Goal: Communication & Community: Answer question/provide support

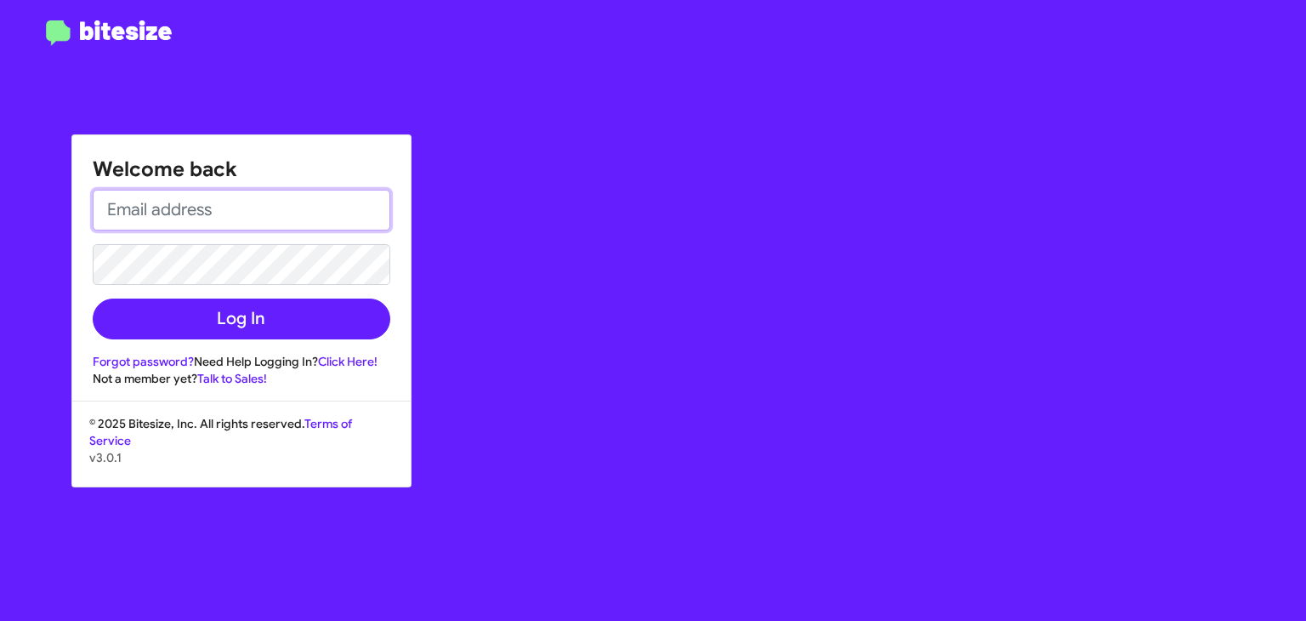
click at [134, 202] on input "email" at bounding box center [242, 210] width 298 height 41
type input "[EMAIL_ADDRESS][DOMAIN_NAME]"
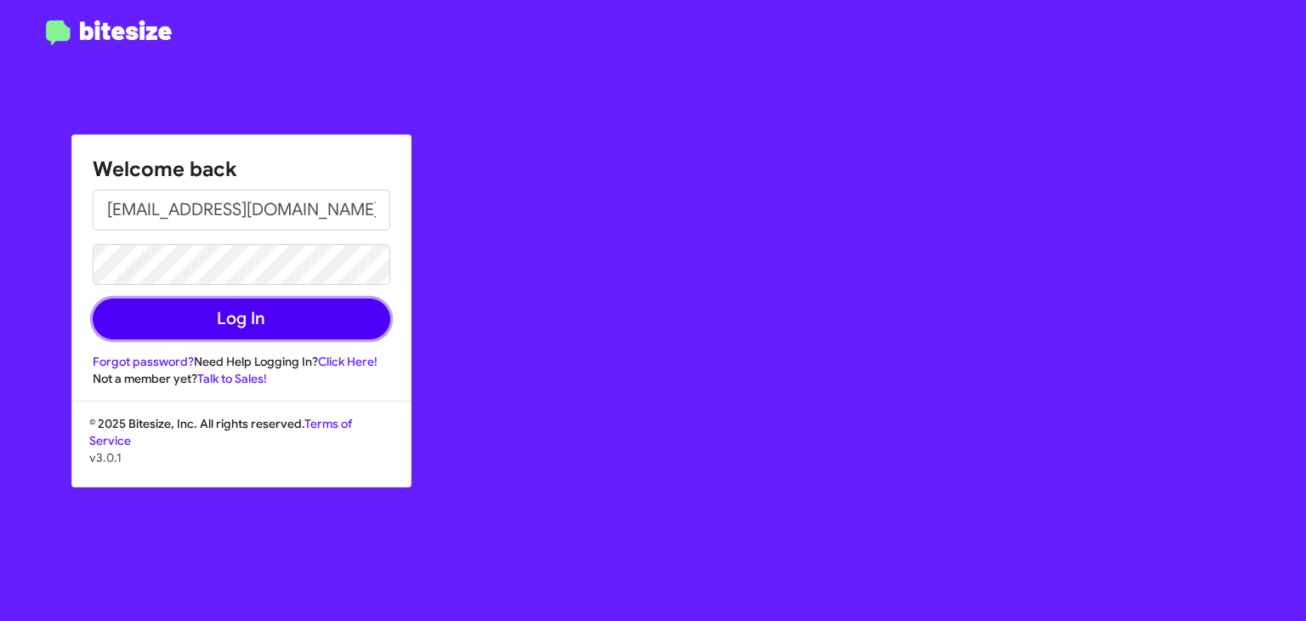
click at [275, 310] on button "Log In" at bounding box center [242, 318] width 298 height 41
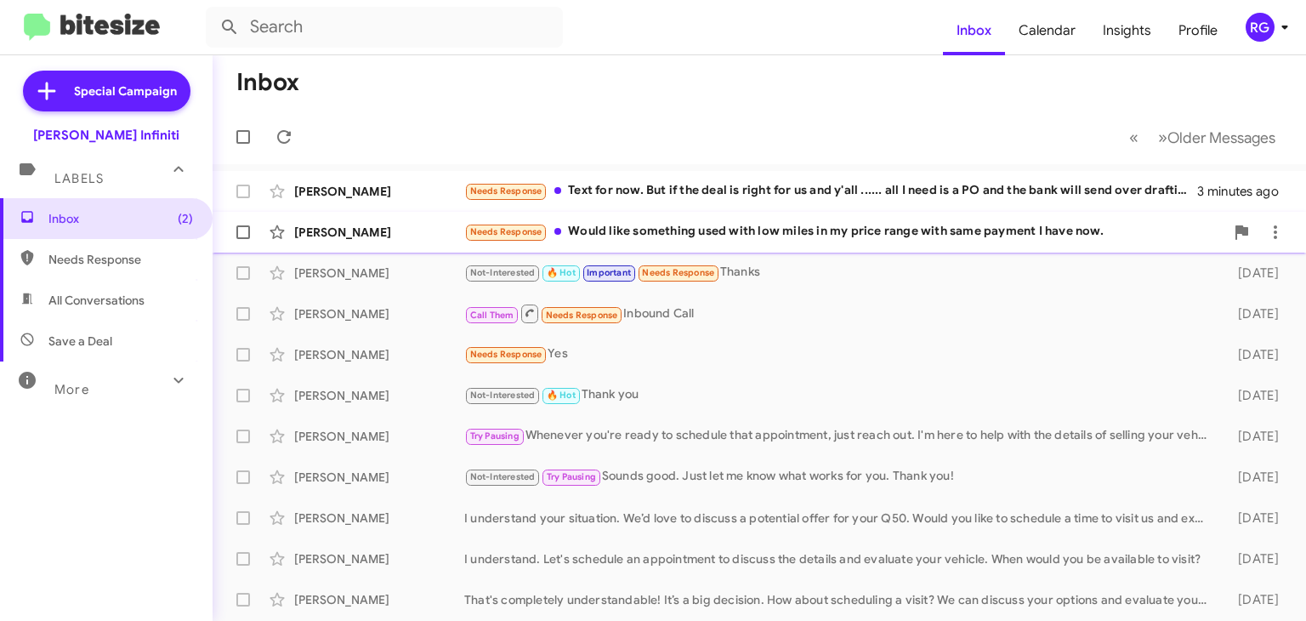
click at [611, 226] on div "Needs Response Would like something used with low miles in my price range with …" at bounding box center [844, 232] width 760 height 20
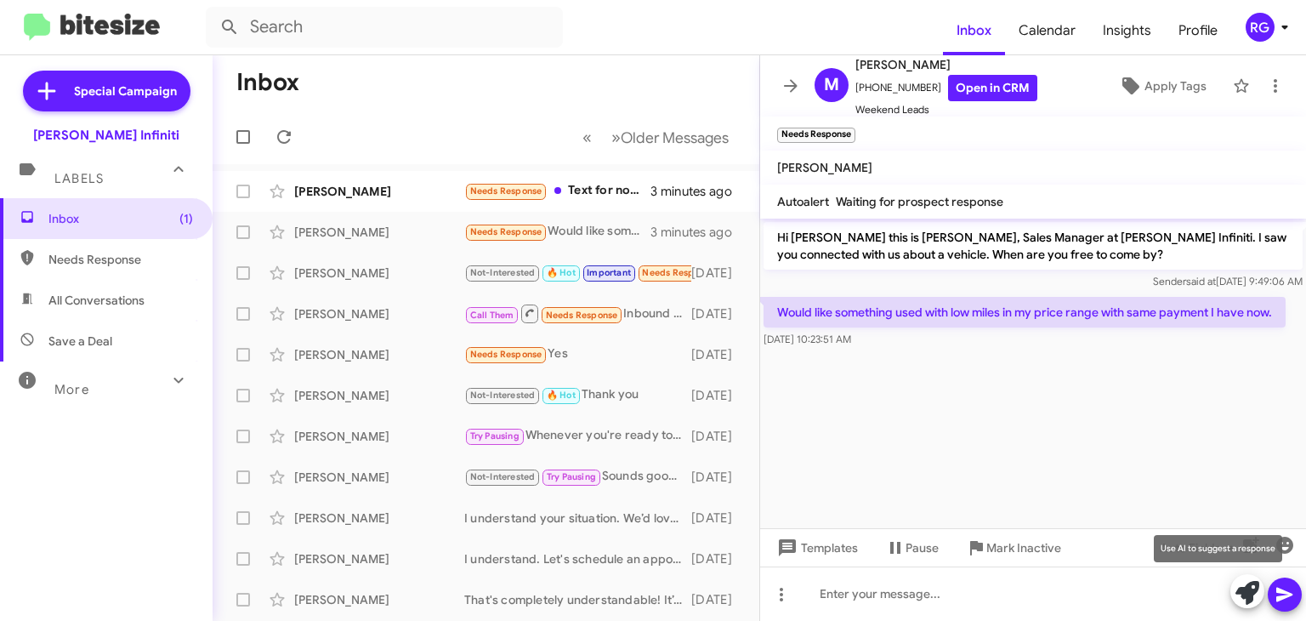
click at [1249, 596] on icon at bounding box center [1247, 593] width 24 height 24
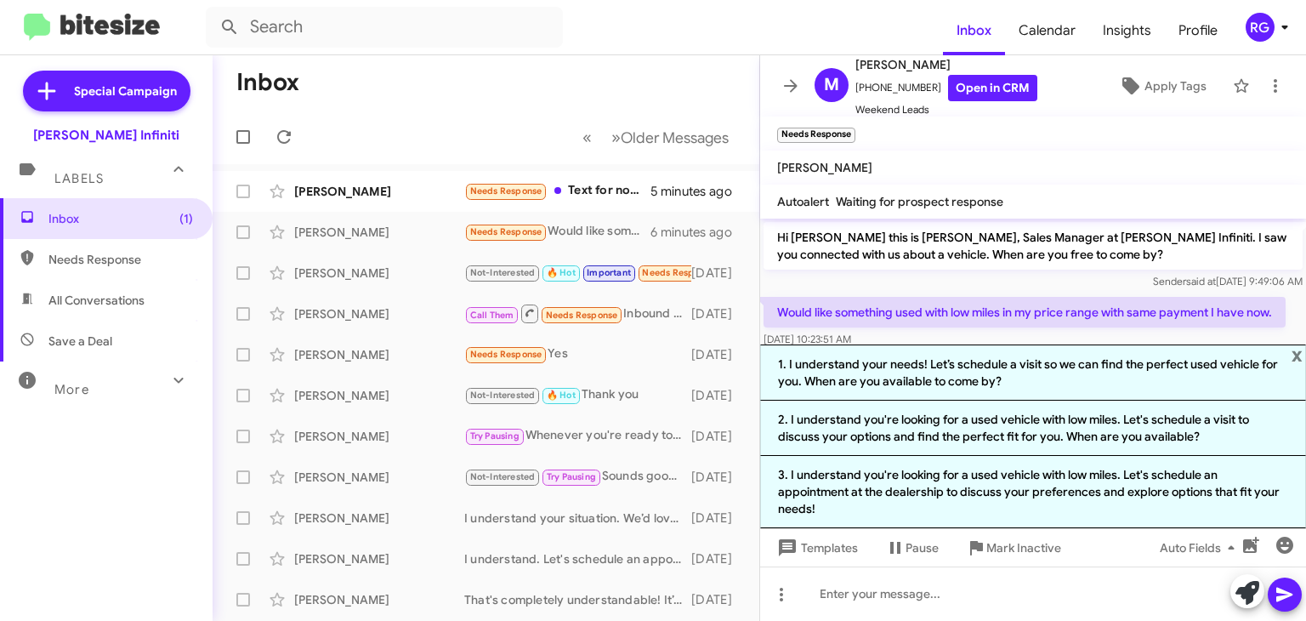
scroll to position [31, 0]
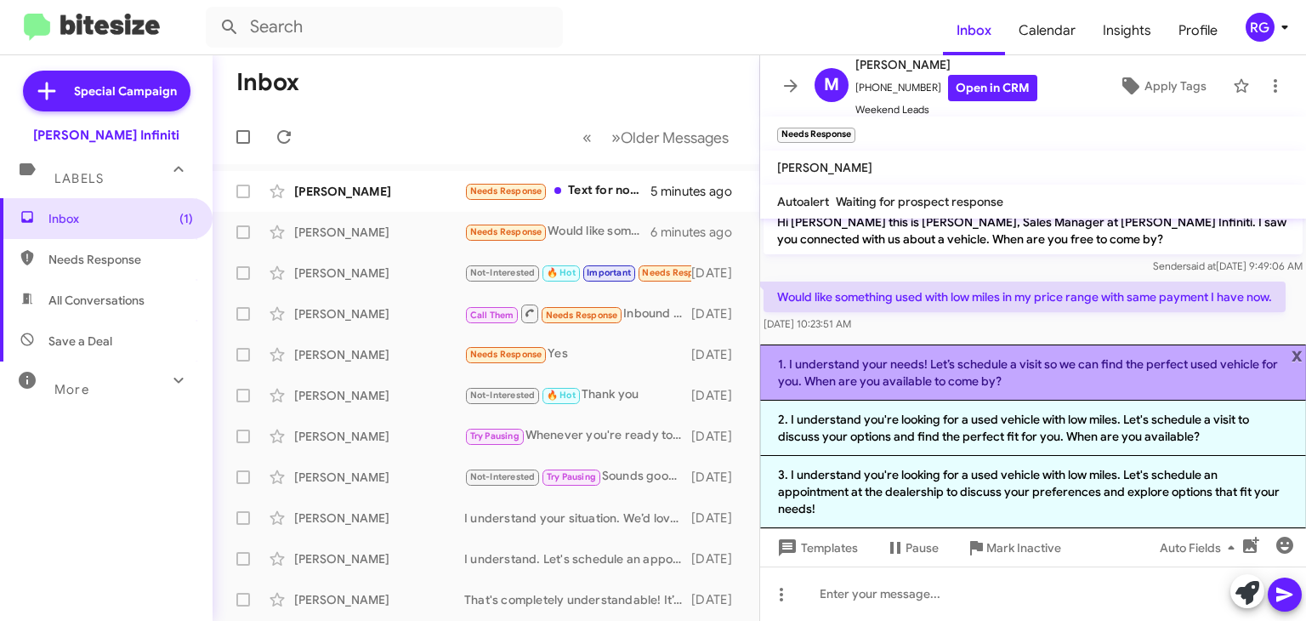
click at [925, 383] on li "1. I understand your needs! Let’s schedule a visit so we can find the perfect u…" at bounding box center [1033, 372] width 546 height 56
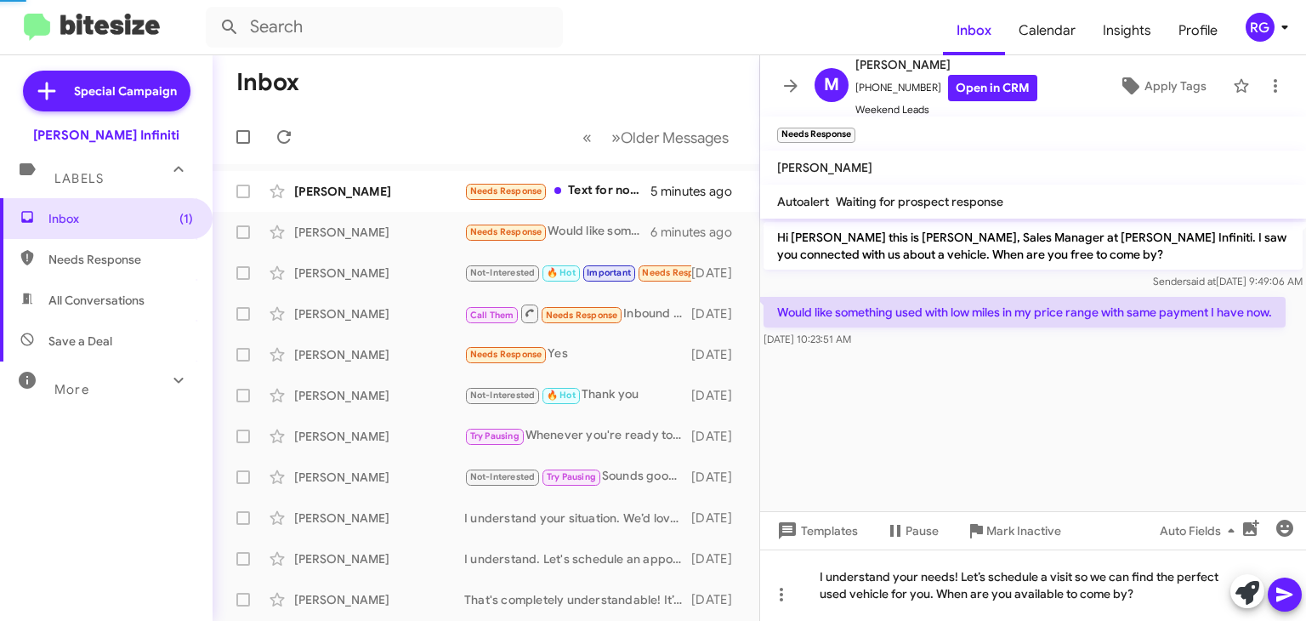
scroll to position [0, 0]
click at [1279, 599] on icon at bounding box center [1284, 595] width 16 height 14
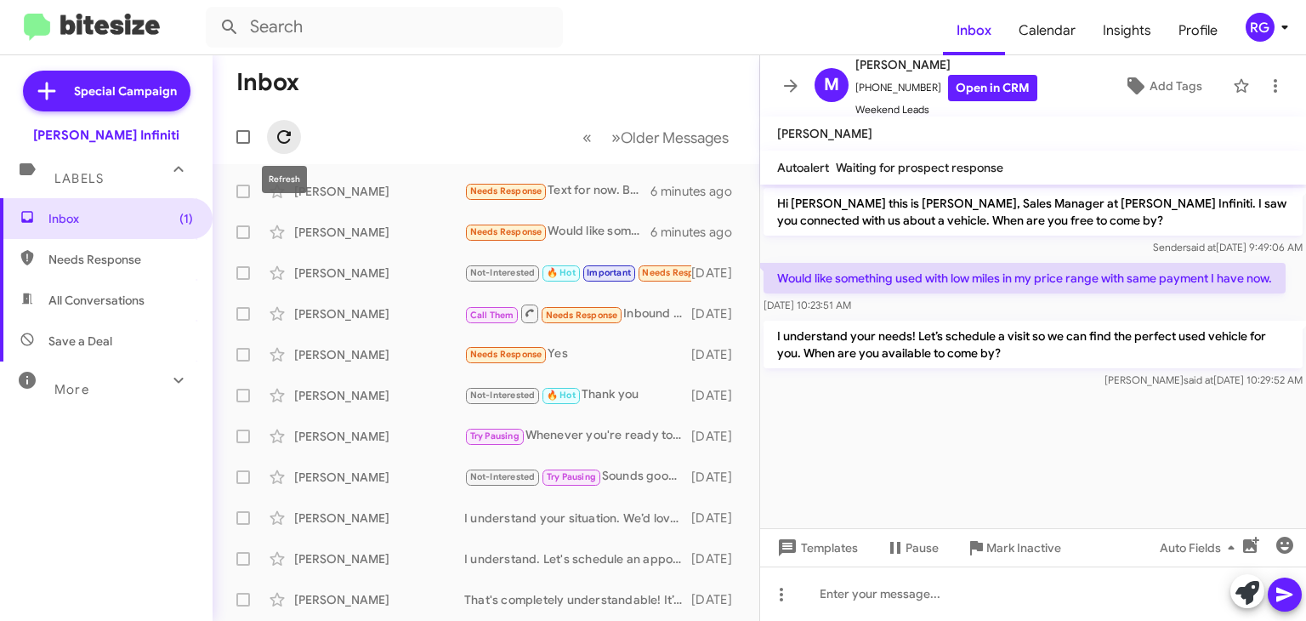
click at [290, 137] on icon at bounding box center [284, 137] width 20 height 20
click at [622, 193] on div "I understand your needs! Let’s schedule a visit so we can find the perfect used…" at bounding box center [570, 191] width 213 height 17
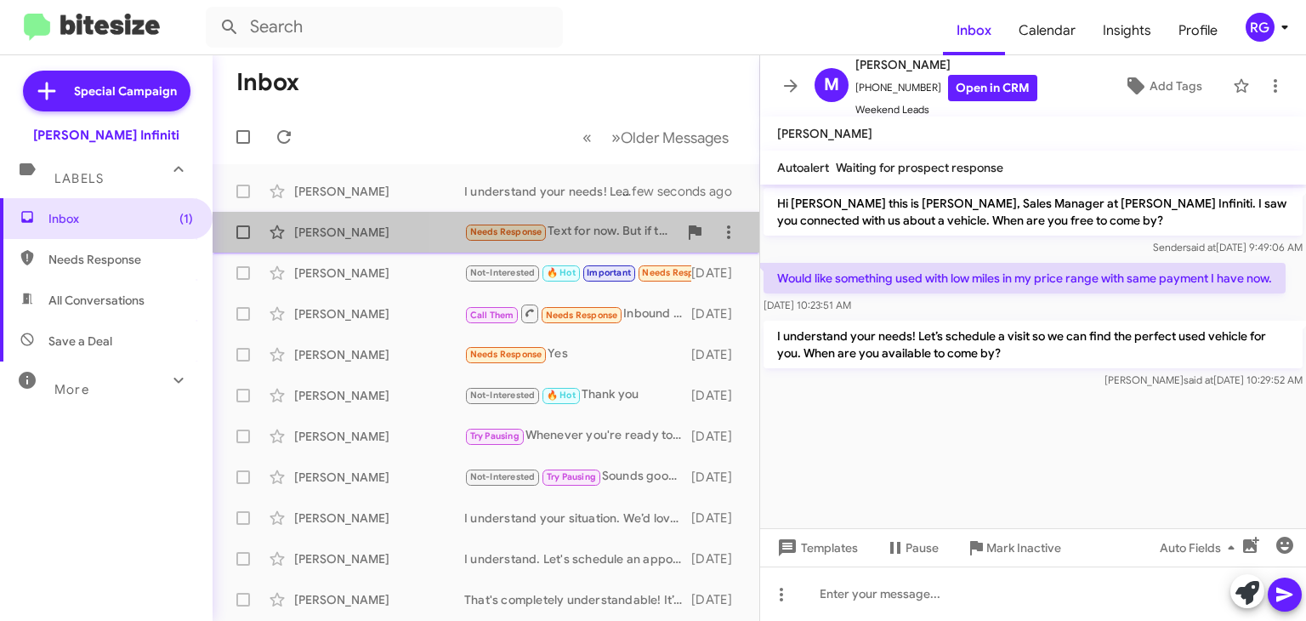
click at [619, 225] on div "Needs Response Text for now. But if the deal is right for us and y'all ...... a…" at bounding box center [570, 232] width 213 height 20
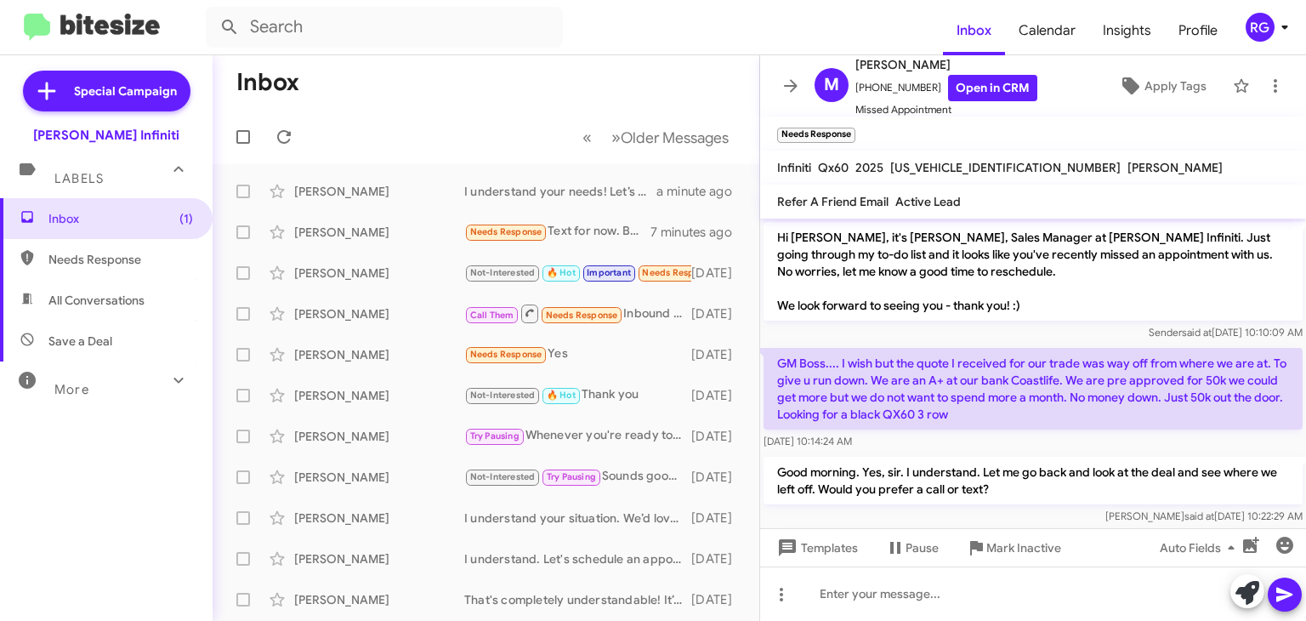
scroll to position [92, 0]
